Goal: Check status

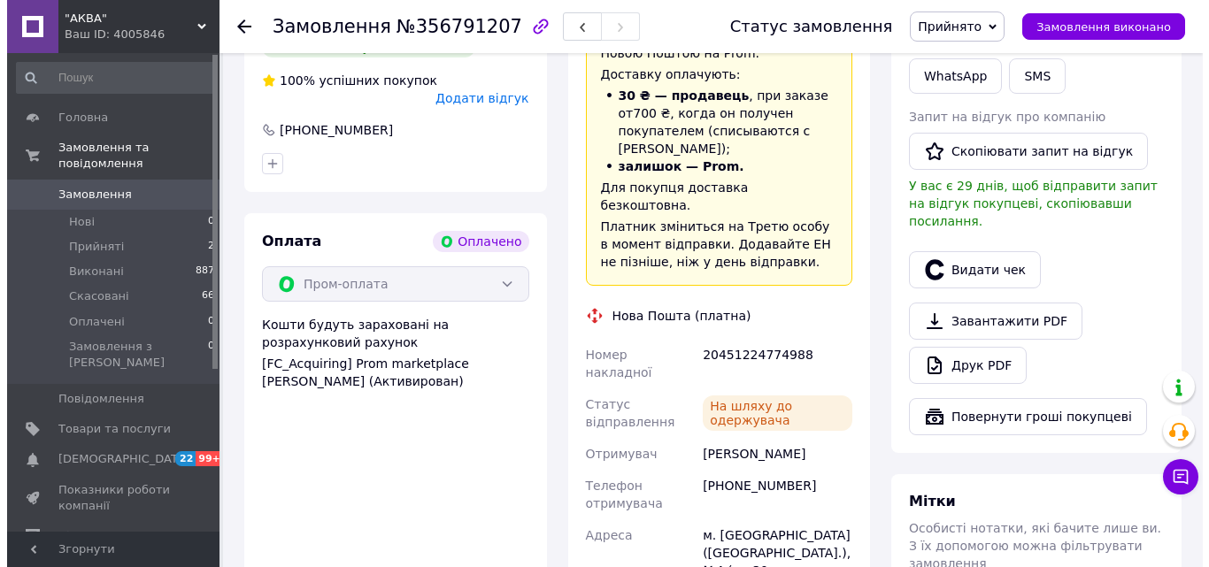
scroll to position [443, 0]
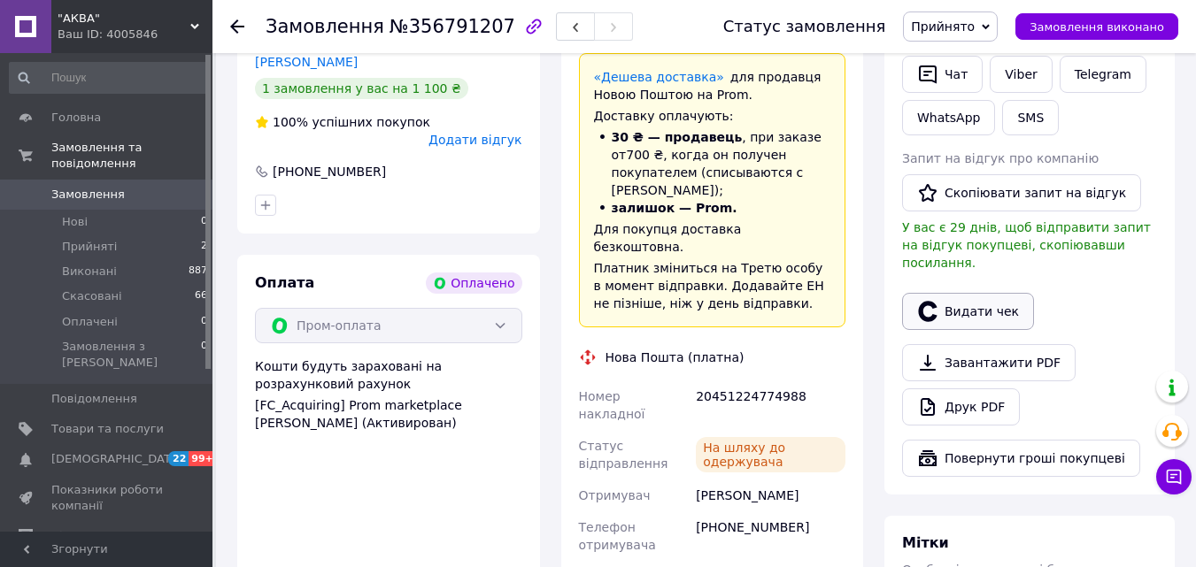
click at [953, 293] on button "Видати чек" at bounding box center [968, 311] width 132 height 37
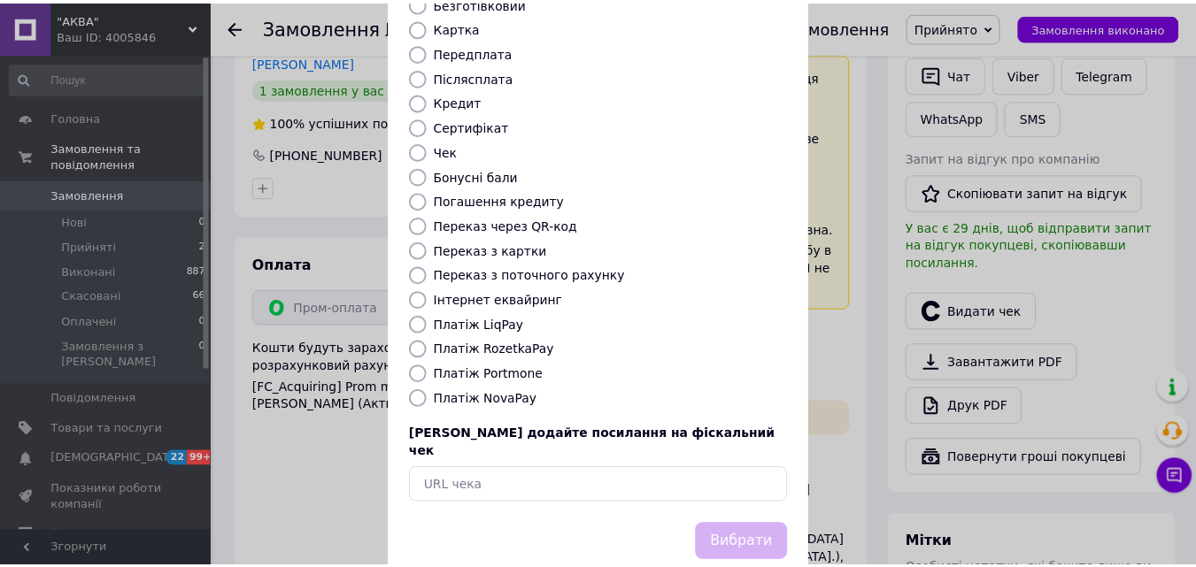
scroll to position [193, 0]
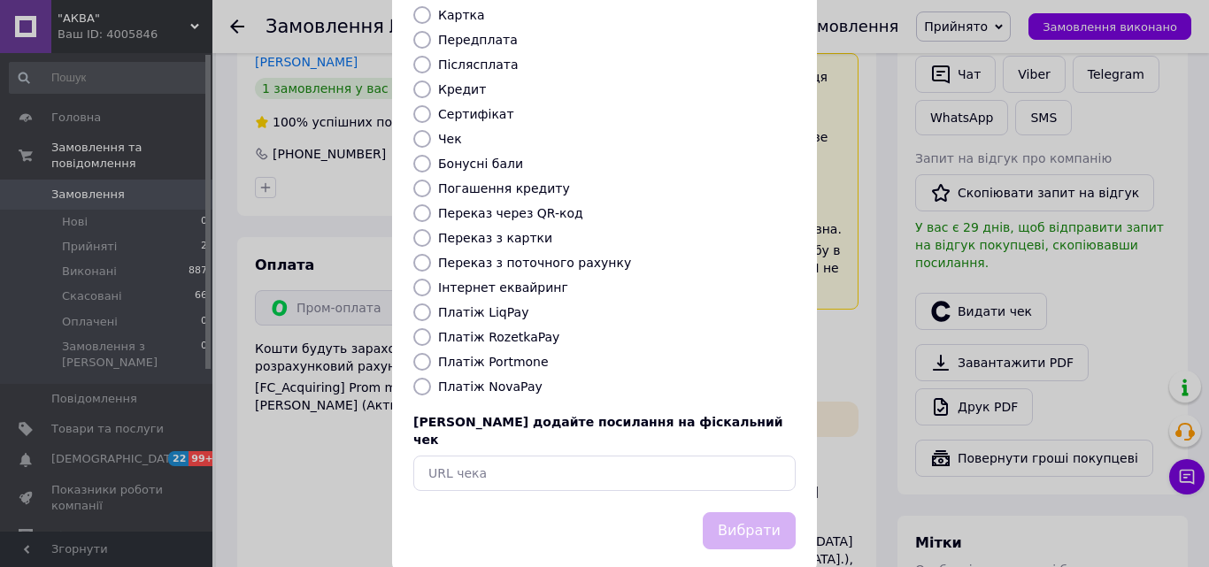
click at [421, 328] on input "Платіж RozetkaPay" at bounding box center [422, 337] width 18 height 18
radio input "true"
click at [760, 513] on button "Вибрати" at bounding box center [749, 532] width 93 height 38
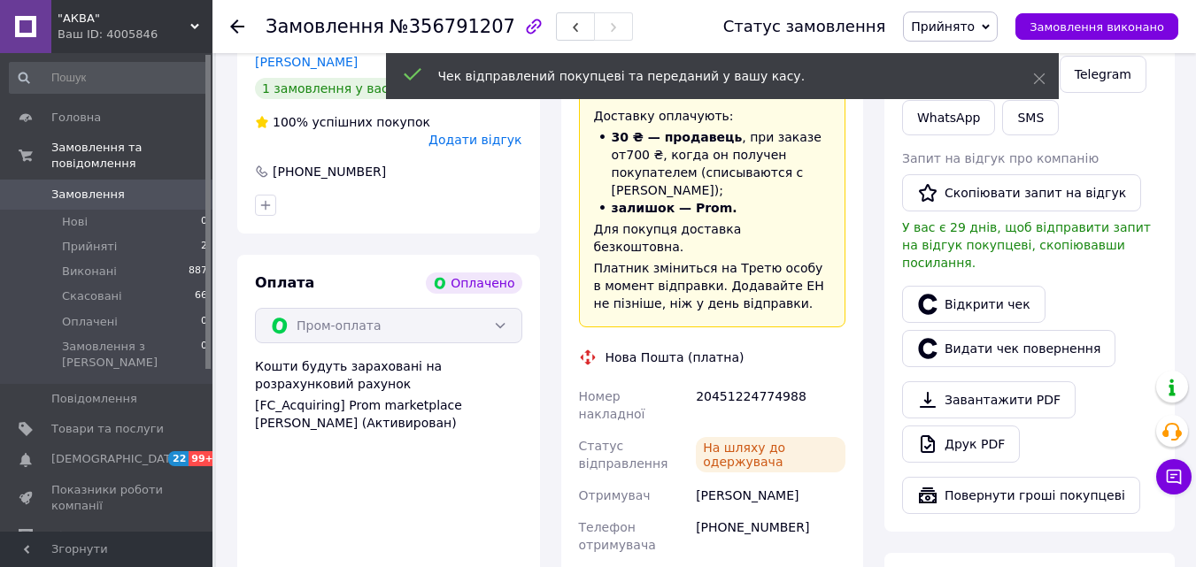
click at [990, 28] on icon at bounding box center [986, 26] width 8 height 5
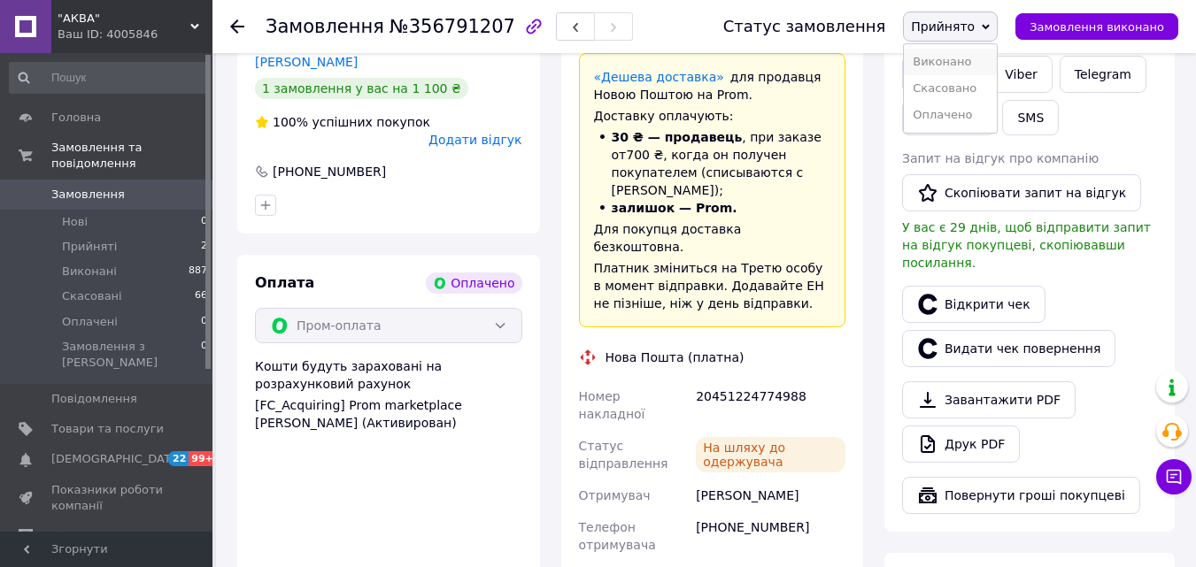
click at [984, 64] on li "Виконано" at bounding box center [950, 62] width 93 height 27
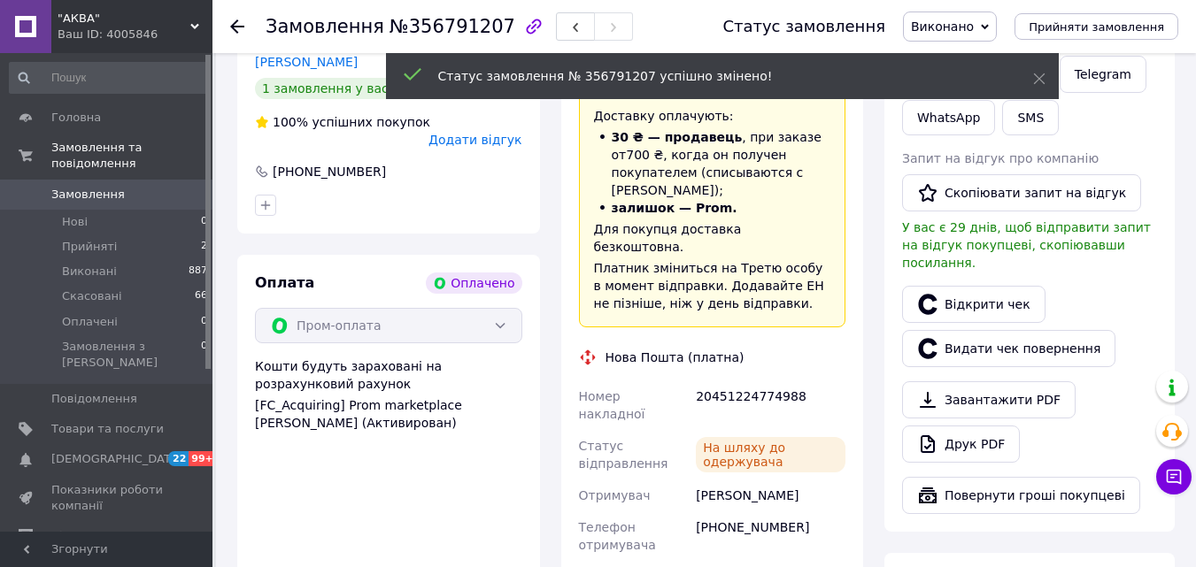
scroll to position [53, 0]
click at [234, 31] on icon at bounding box center [237, 26] width 14 height 14
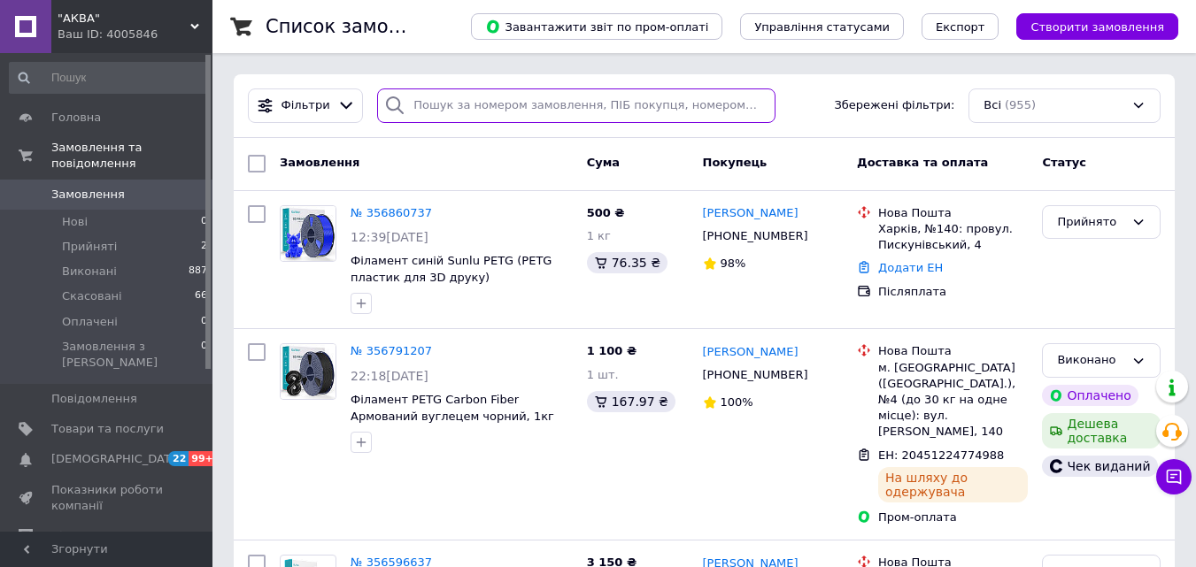
click at [459, 105] on input "search" at bounding box center [575, 106] width 397 height 35
paste input "№354506562"
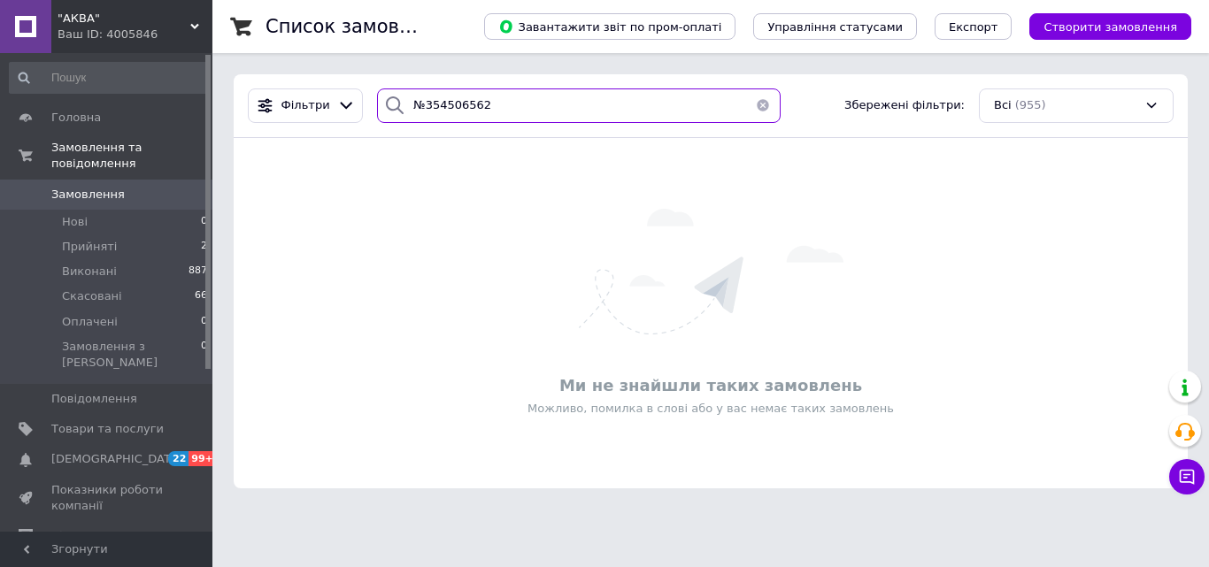
click at [551, 117] on input "№354506562" at bounding box center [579, 106] width 404 height 35
drag, startPoint x: 418, startPoint y: 109, endPoint x: 401, endPoint y: 110, distance: 16.8
click at [401, 110] on div "№354506562" at bounding box center [579, 106] width 404 height 35
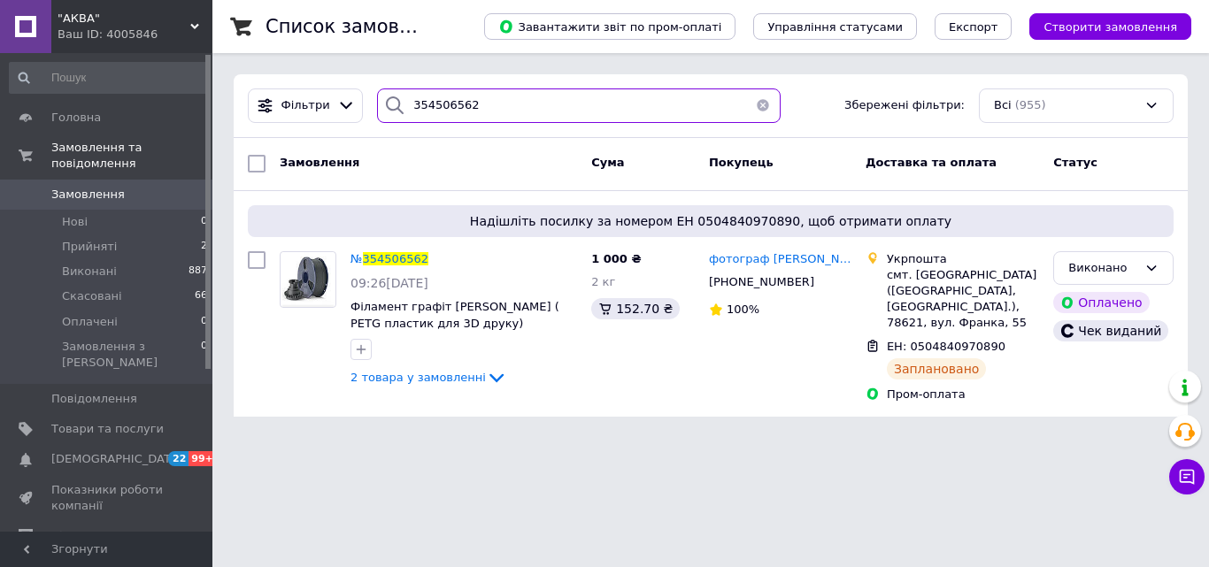
type input "354506562"
